Goal: Task Accomplishment & Management: Use online tool/utility

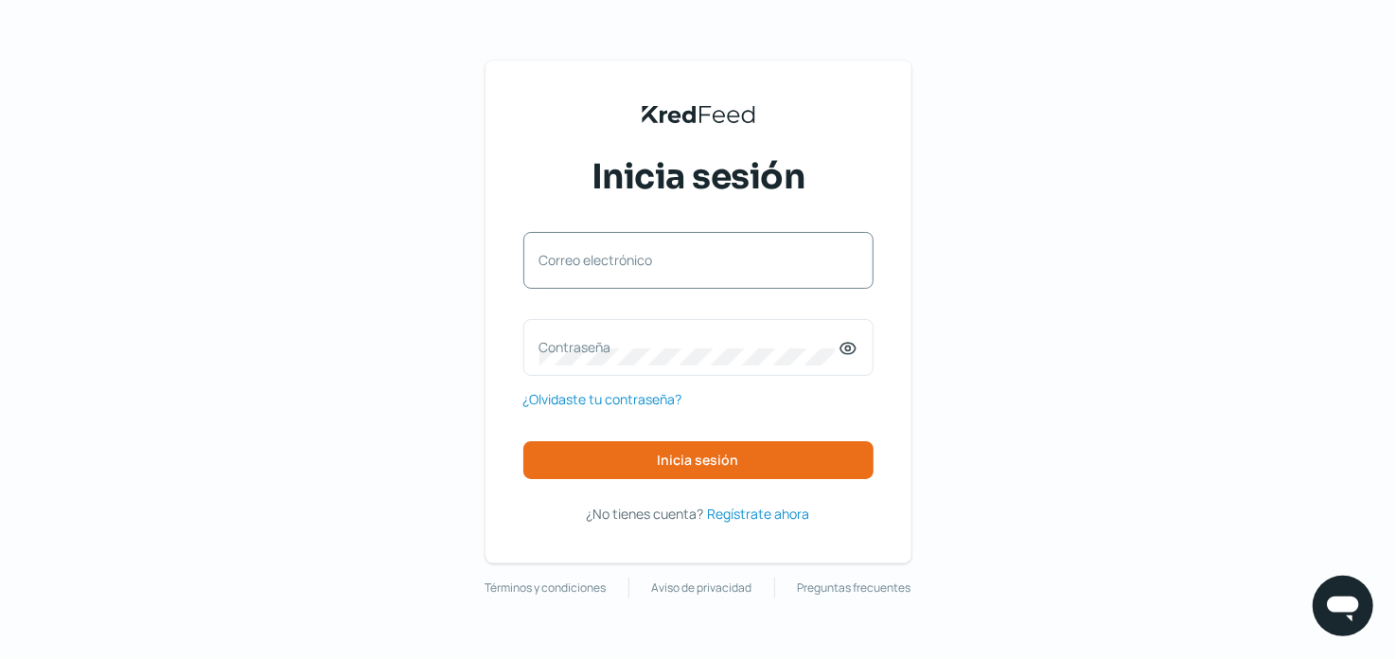
click at [674, 253] on label "Correo electrónico" at bounding box center [688, 260] width 299 height 18
click at [674, 261] on input "Correo electrónico" at bounding box center [698, 269] width 318 height 17
type input "marta.prieto@stoma.com.mx"
click at [691, 259] on label "Correo electrónico" at bounding box center [688, 260] width 299 height 18
click at [691, 261] on input "Correo electrónico" at bounding box center [698, 269] width 318 height 17
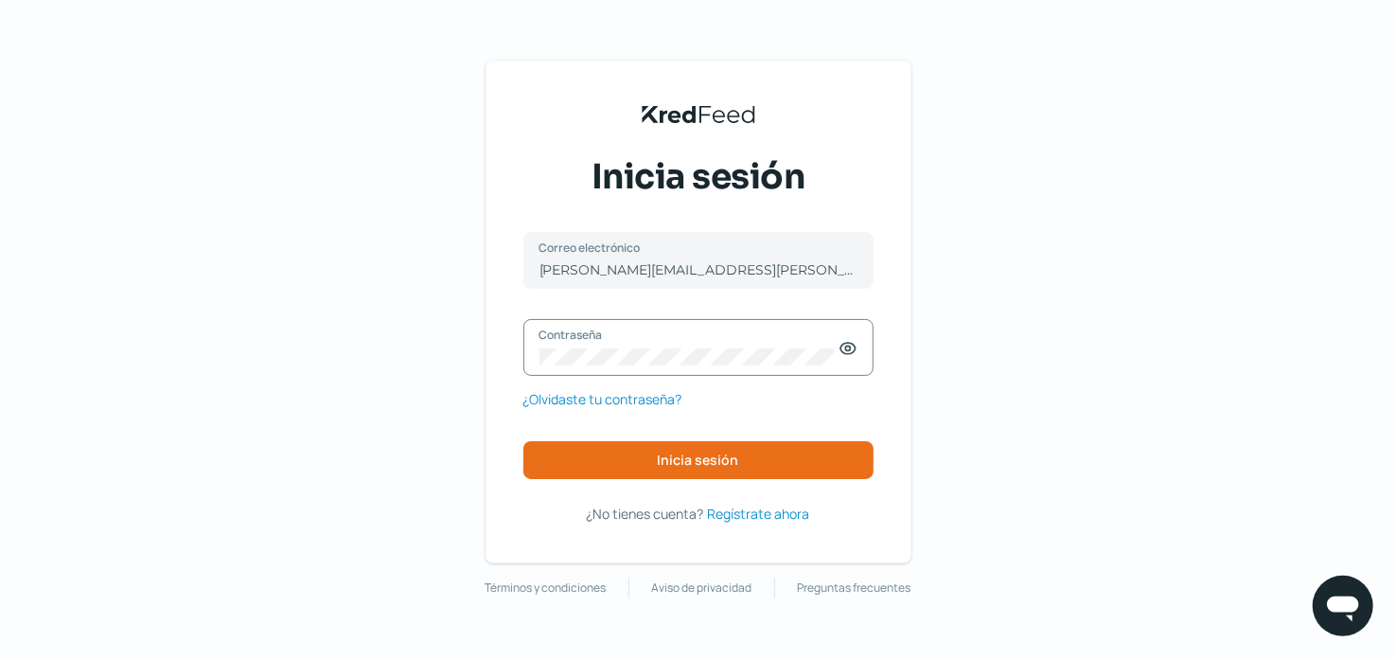
click at [854, 346] on icon at bounding box center [847, 348] width 15 height 11
click at [648, 467] on button "Inicia sesión" at bounding box center [698, 460] width 350 height 38
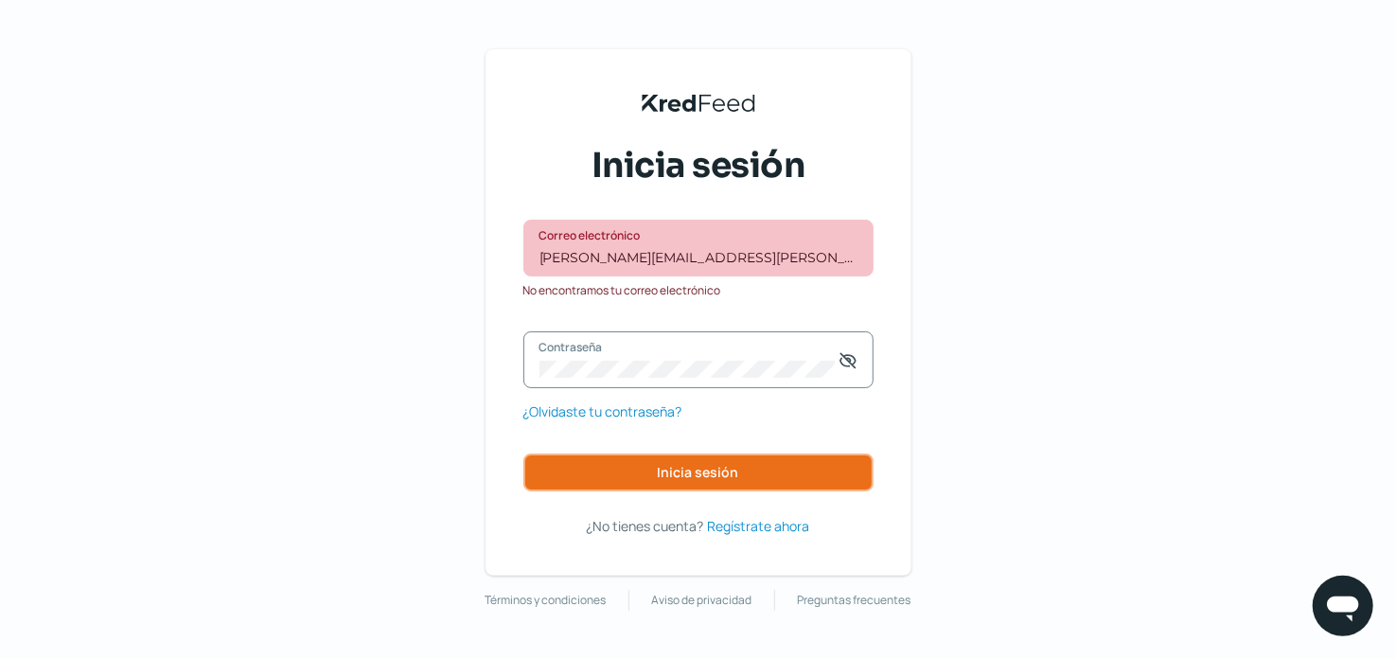
click at [828, 477] on button "Inicia sesión" at bounding box center [698, 472] width 350 height 38
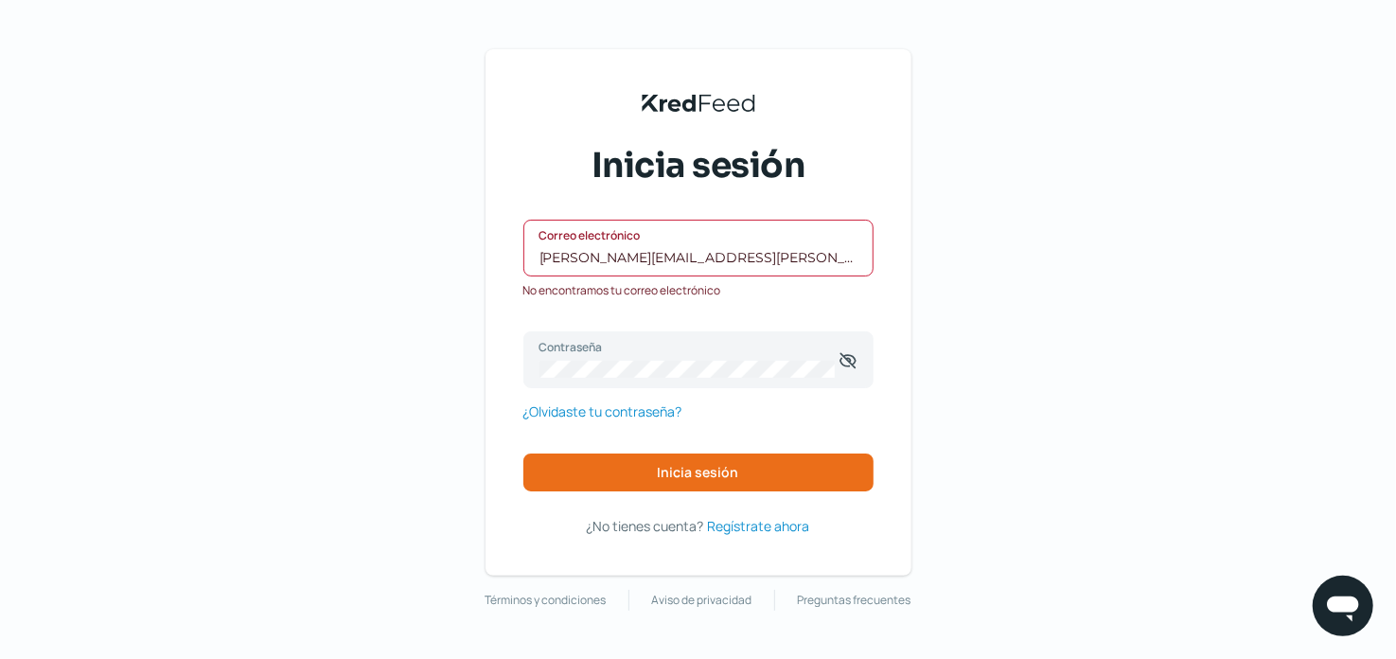
click at [773, 259] on input "[PERSON_NAME][EMAIL_ADDRESS][PERSON_NAME][DOMAIN_NAME]" at bounding box center [698, 257] width 318 height 17
drag, startPoint x: 773, startPoint y: 259, endPoint x: 483, endPoint y: 280, distance: 291.3
click at [483, 280] on div "KredFeed's Black Logo Inicia sesión [PERSON_NAME][EMAIL_ADDRESS][PERSON_NAME][D…" at bounding box center [698, 329] width 1396 height 659
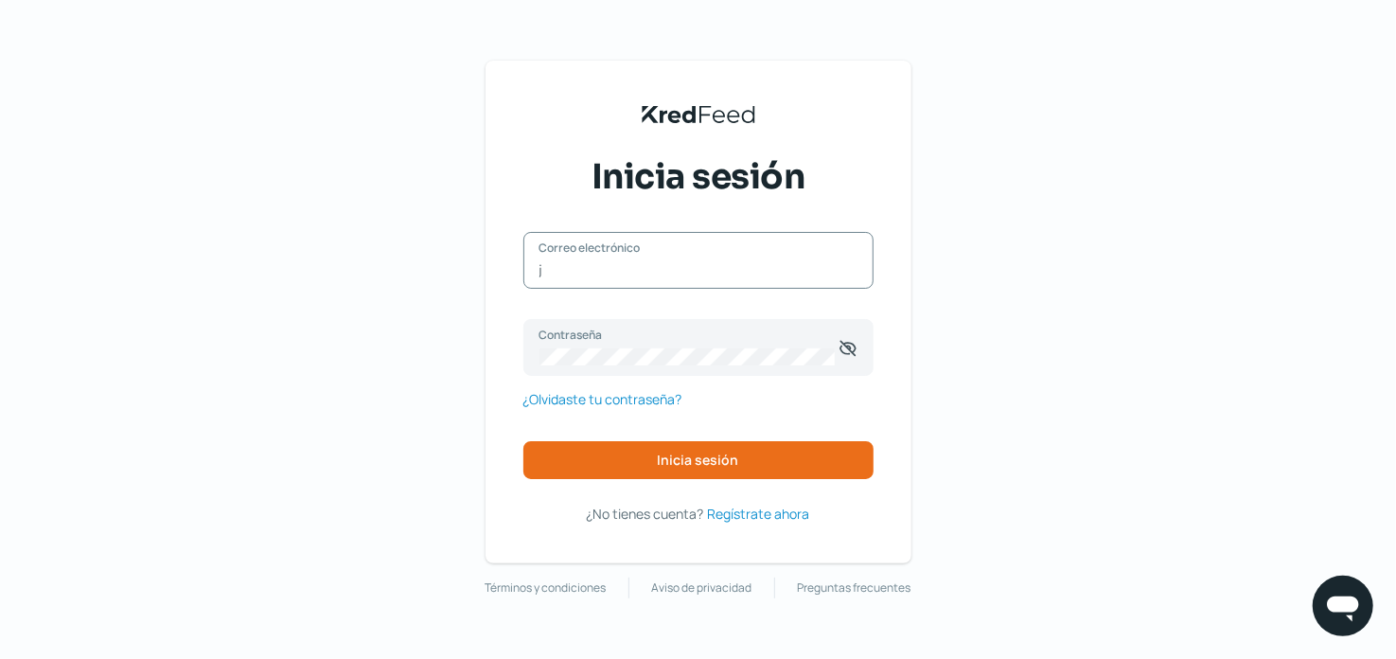
type input "[PERSON_NAME][EMAIL_ADDRESS][PERSON_NAME][MEDICAL_DATA][DOMAIN_NAME]"
drag, startPoint x: 653, startPoint y: 477, endPoint x: 662, endPoint y: 468, distance: 12.7
click at [658, 474] on button "Inicia sesión" at bounding box center [698, 460] width 350 height 38
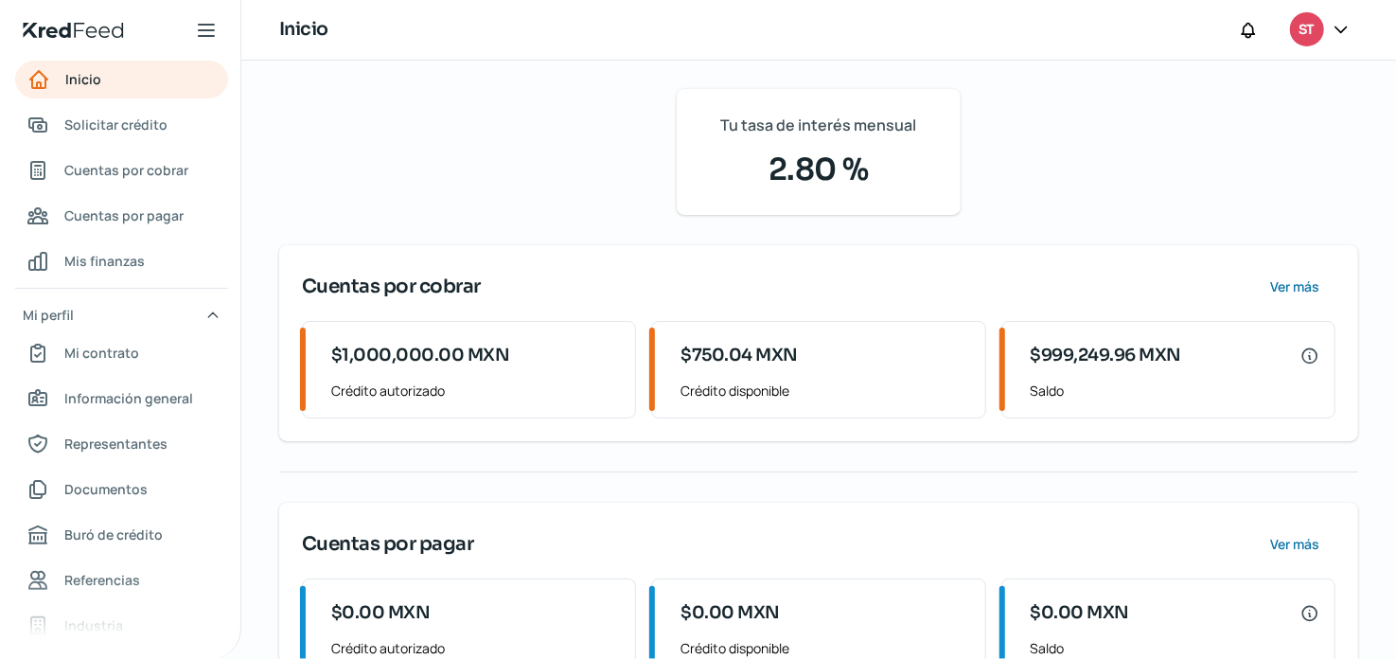
scroll to position [182, 0]
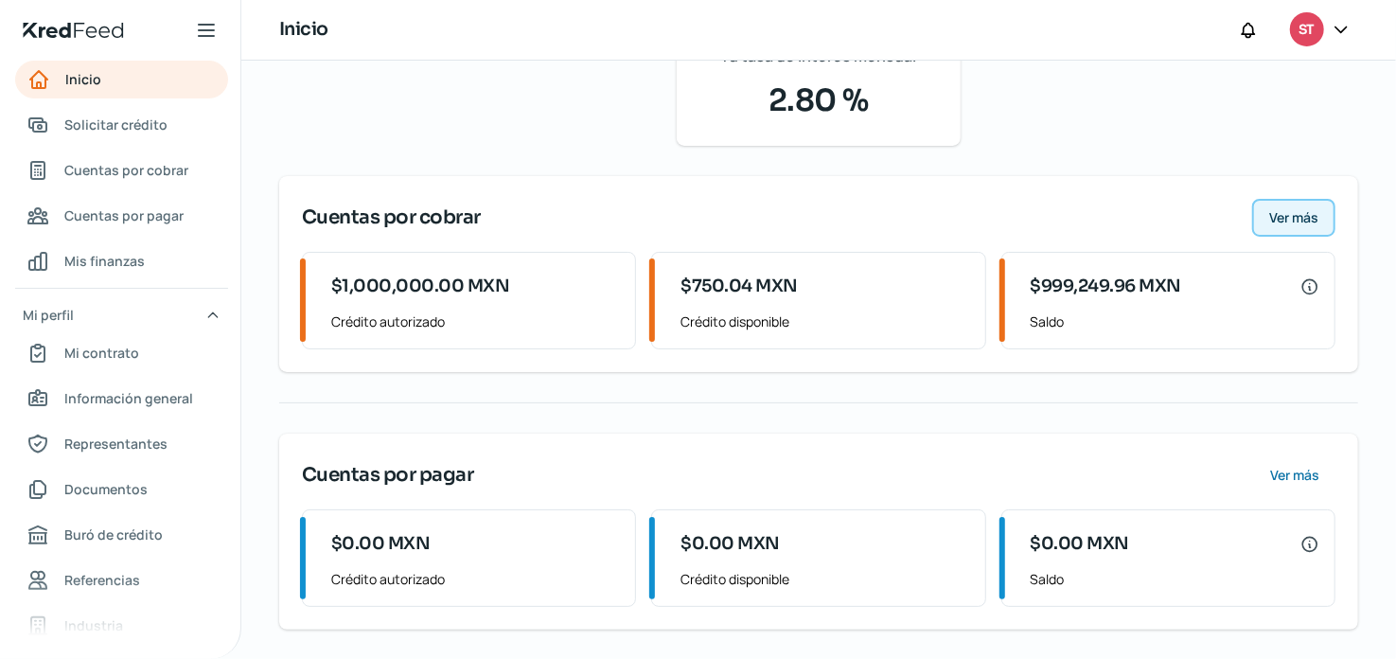
click at [1308, 221] on span "Ver más" at bounding box center [1293, 217] width 49 height 13
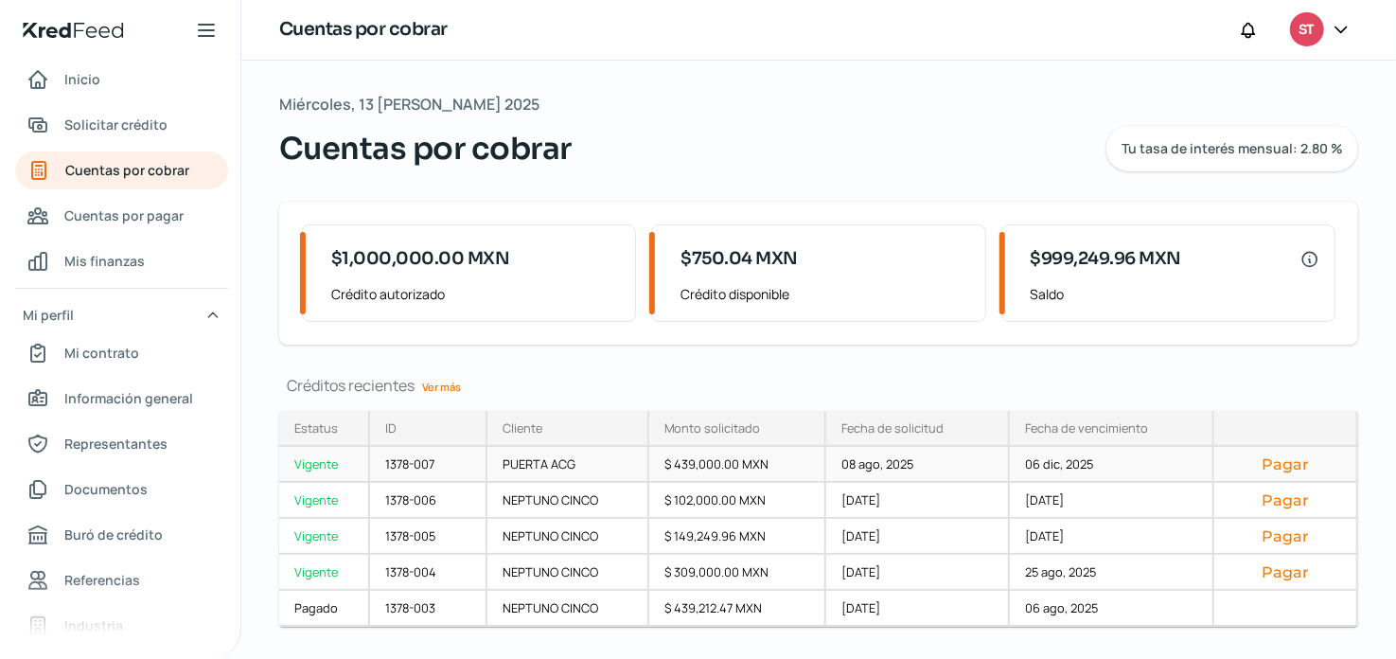
click at [673, 465] on div "$ 439,000.00 MXN" at bounding box center [738, 465] width 178 height 36
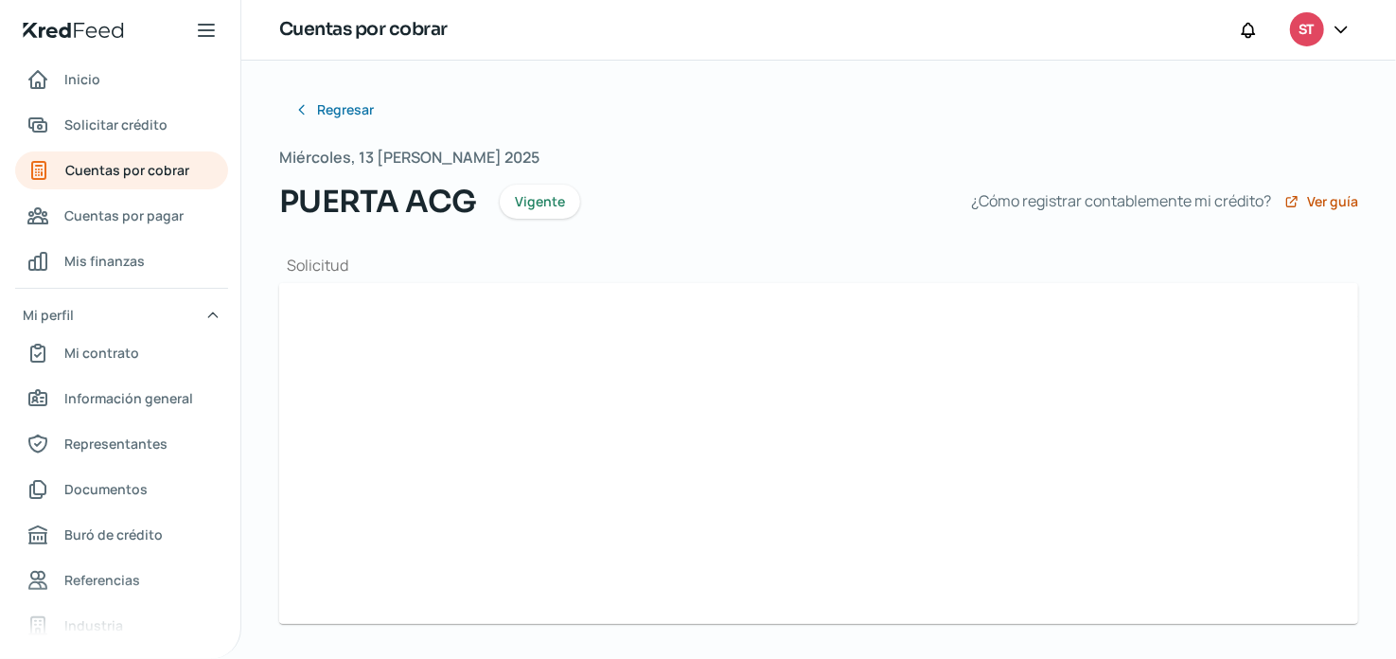
type input "EMI_SCI190612FH3_365_PAC240118KG2_2025-08-06_$1,648,884.32.xml"
type input "EMI_SCI190612FH3_365_PAC240118KG2_2025-08-06_$1,648,884.32 (1).pdf"
